Goal: Information Seeking & Learning: Find specific fact

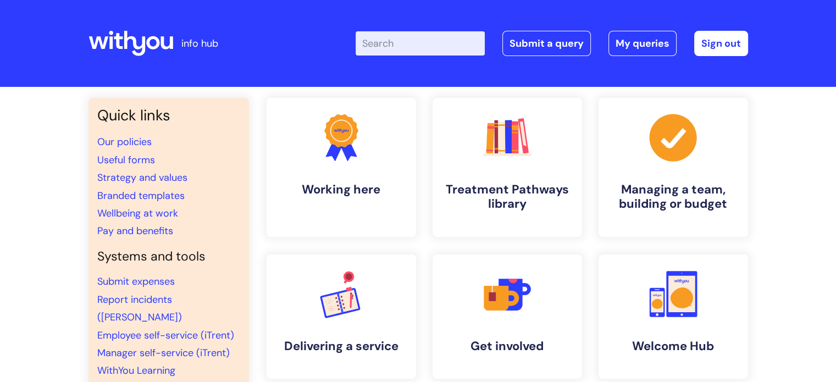
click at [395, 45] on input "Enter your search term here..." at bounding box center [419, 43] width 129 height 24
type input "website"
click button "Search" at bounding box center [0, 0] width 0 height 0
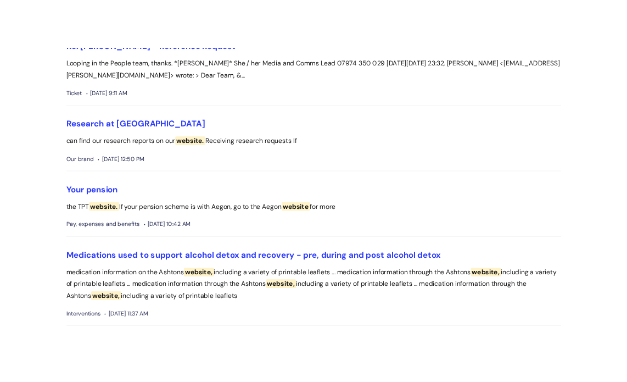
scroll to position [529, 0]
